Goal: Find specific page/section: Find specific page/section

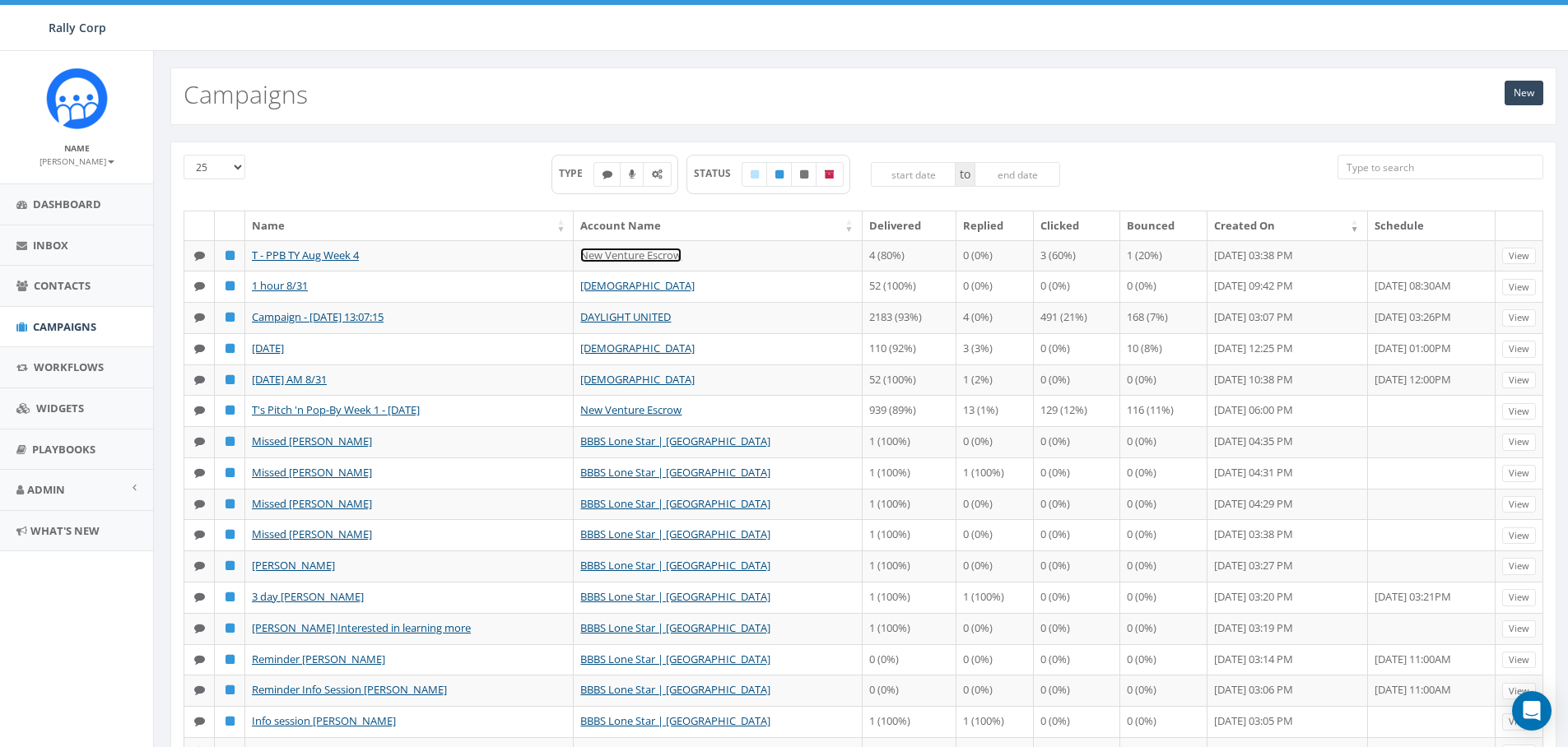
click at [629, 261] on link "New Venture Escrow" at bounding box center [630, 255] width 101 height 15
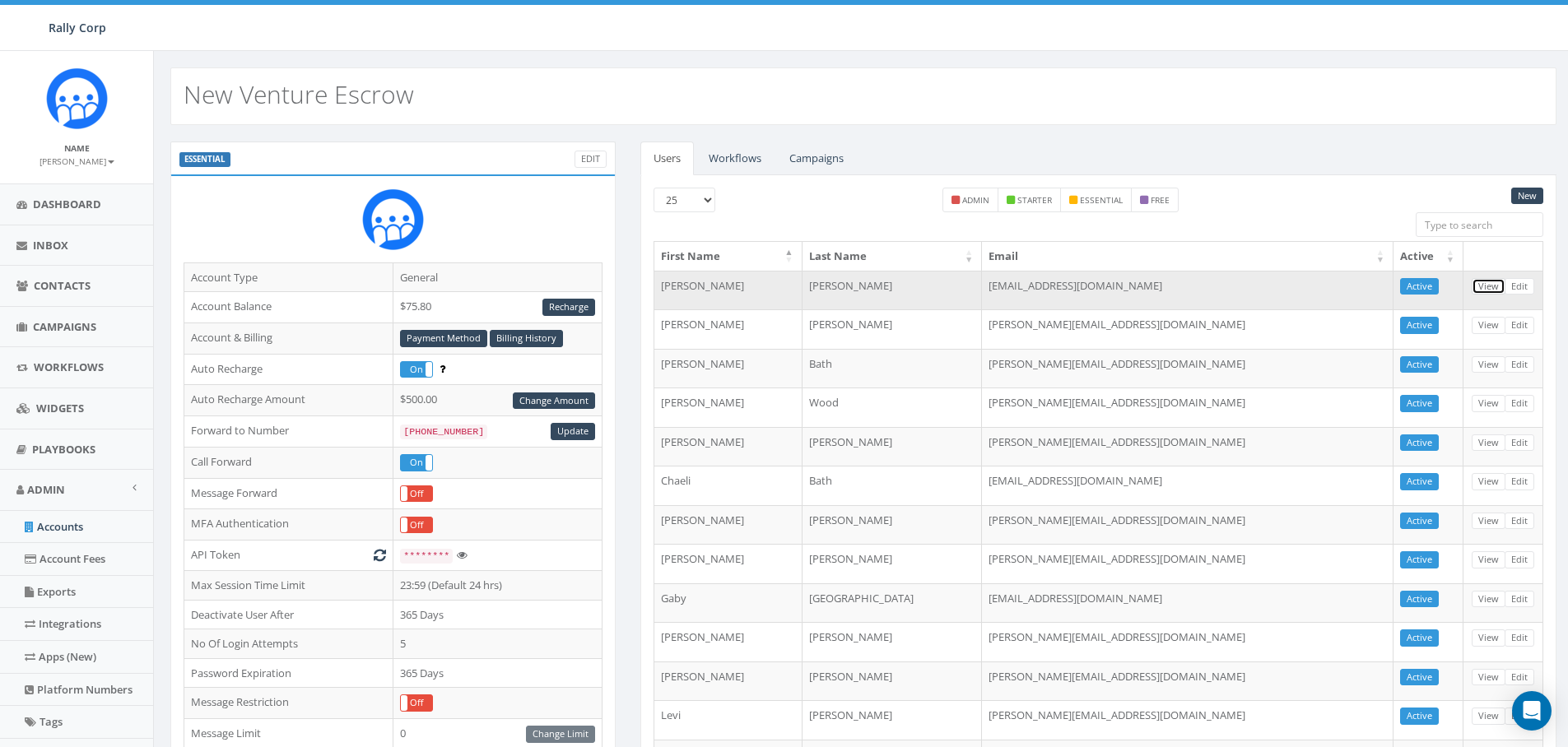
click at [1486, 289] on link "View" at bounding box center [1489, 286] width 34 height 17
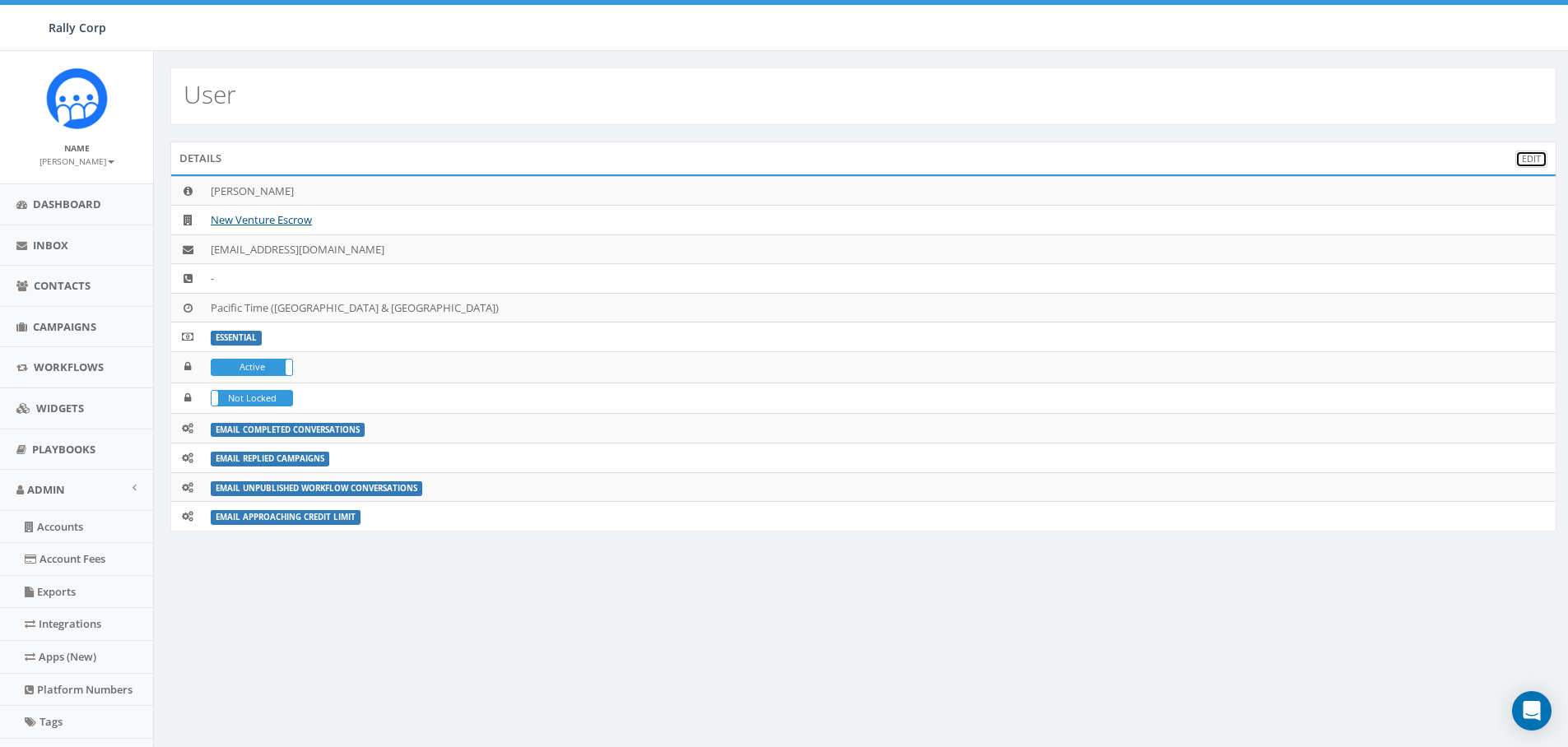
click at [1528, 157] on link "Edit" at bounding box center [1531, 159] width 32 height 17
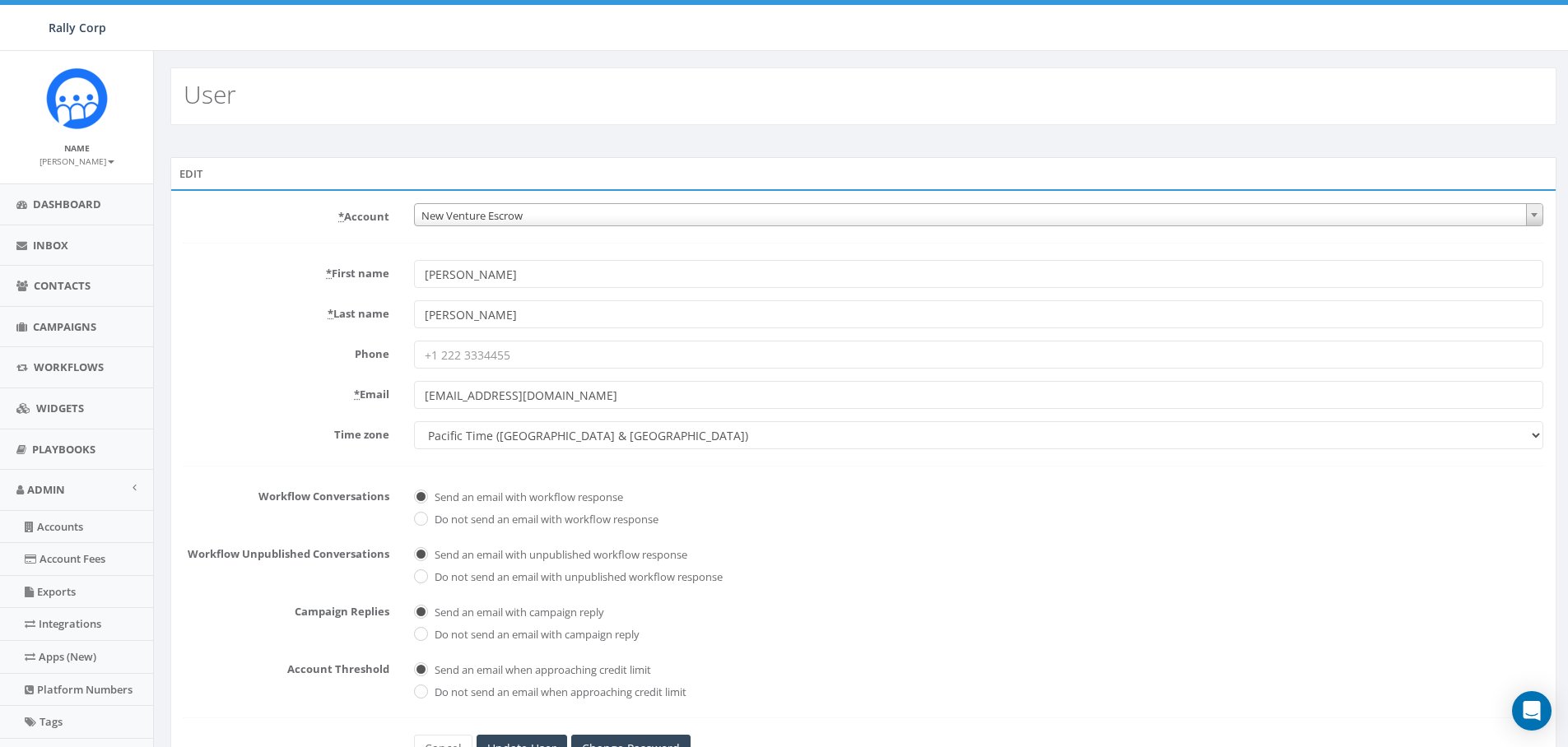
scroll to position [242, 0]
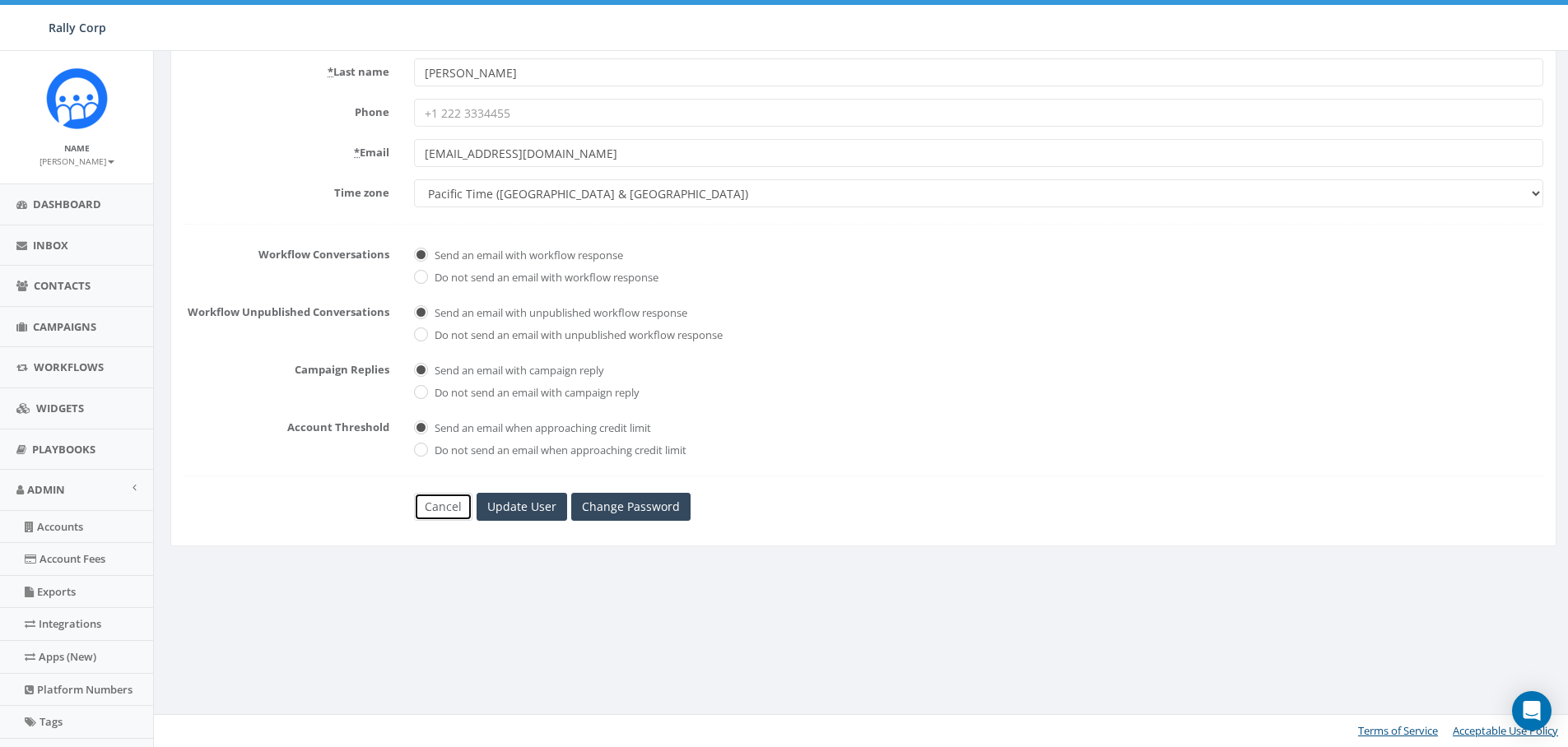
click at [435, 510] on link "Cancel" at bounding box center [443, 507] width 58 height 28
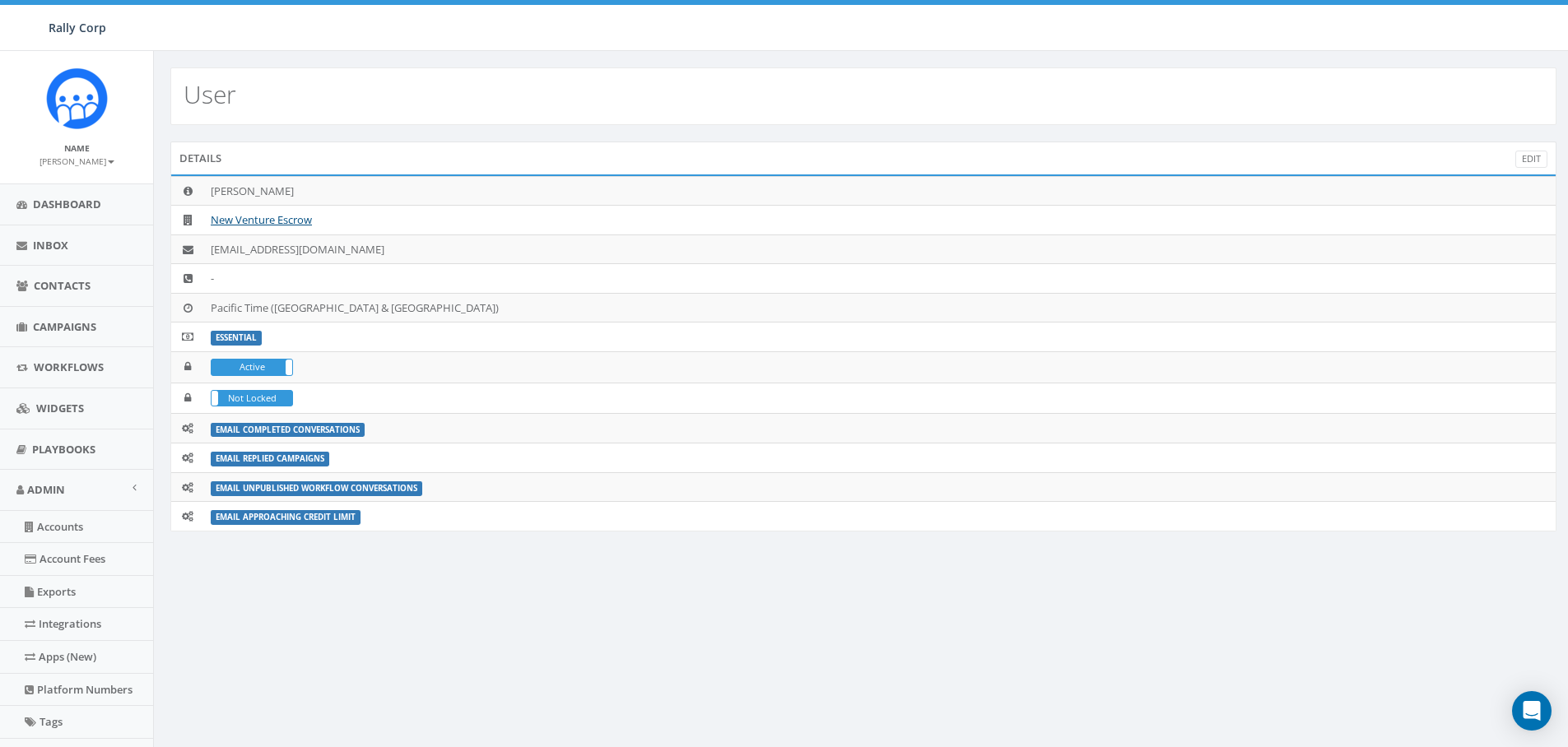
click at [937, 116] on div "User" at bounding box center [863, 96] width 1386 height 58
